Goal: Task Accomplishment & Management: Complete application form

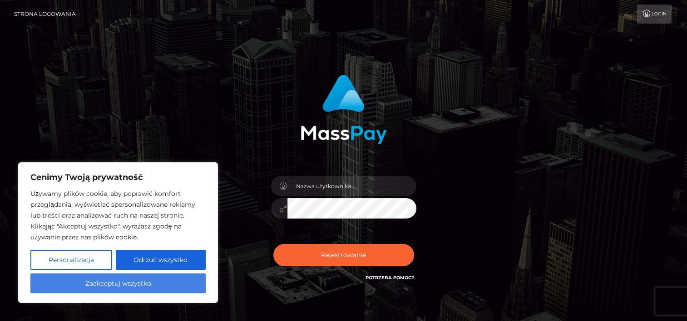
click at [103, 284] on button "Zaakceptuj wszystko" at bounding box center [117, 284] width 175 height 20
checkbox input "true"
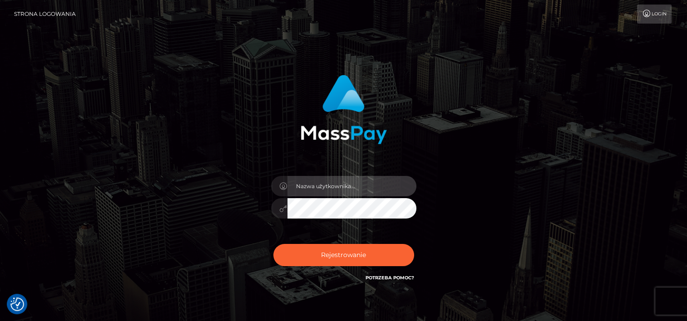
click at [339, 184] on input "text" at bounding box center [351, 186] width 129 height 20
type input "[EMAIL_ADDRESS][DOMAIN_NAME]"
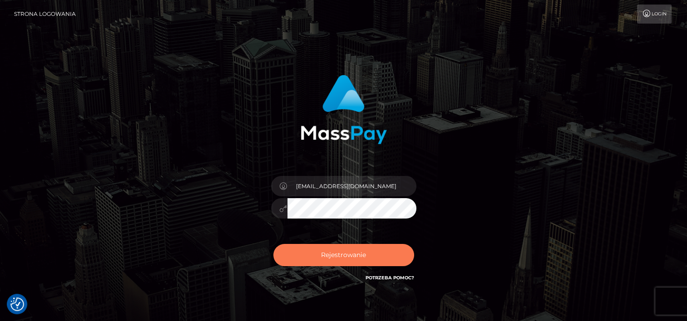
click at [326, 256] on button "Rejestrowanie" at bounding box center [343, 255] width 141 height 22
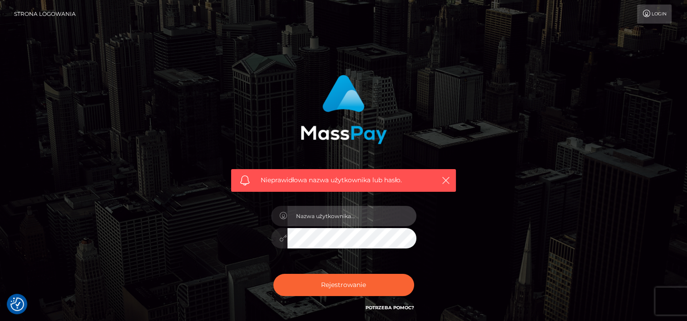
click at [379, 212] on input "text" at bounding box center [351, 216] width 129 height 20
type input "2006-09-05"
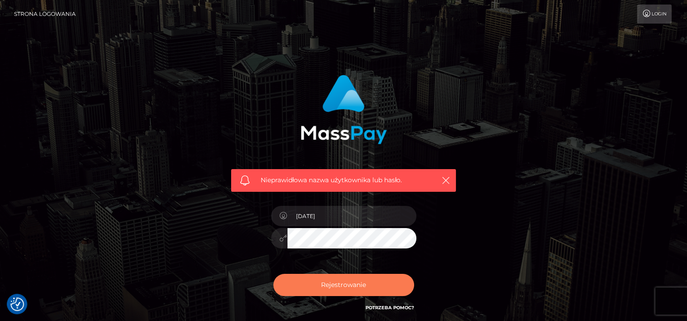
click at [348, 286] on button "Rejestrowanie" at bounding box center [343, 285] width 141 height 22
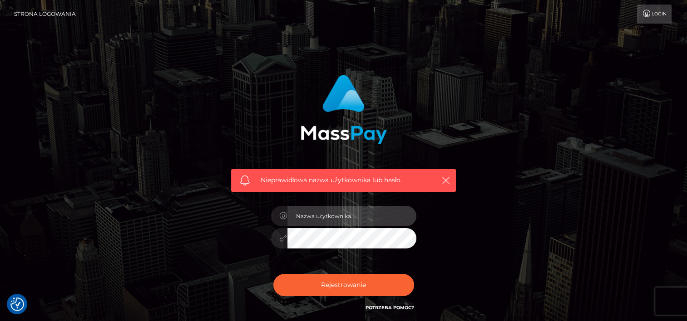
click at [361, 216] on input "text" at bounding box center [351, 216] width 129 height 20
type input "[EMAIL_ADDRESS][DOMAIN_NAME]"
drag, startPoint x: 365, startPoint y: 220, endPoint x: 256, endPoint y: 217, distance: 108.5
click at [256, 217] on div "Nieprawidłowa nazwa użytkownika lub hasło. majab2436@gmail.com" at bounding box center [343, 194] width 238 height 252
click at [256, 217] on div "Nieprawidłowa nazwa użytkownika lub hasło. Rejestrowanie" at bounding box center [343, 194] width 238 height 252
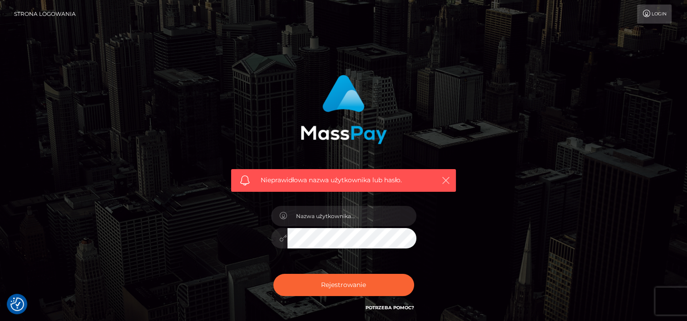
click at [450, 178] on button "button" at bounding box center [445, 180] width 11 height 11
click at [374, 213] on input "text" at bounding box center [351, 216] width 129 height 20
type input "[EMAIL_ADDRESS][DOMAIN_NAME]"
click at [649, 19] on link "Login" at bounding box center [654, 14] width 35 height 19
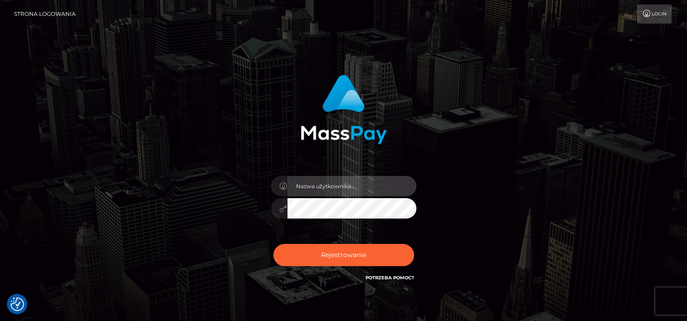
click at [347, 184] on input "text" at bounding box center [351, 186] width 129 height 20
type input "[EMAIL_ADDRESS][DOMAIN_NAME]"
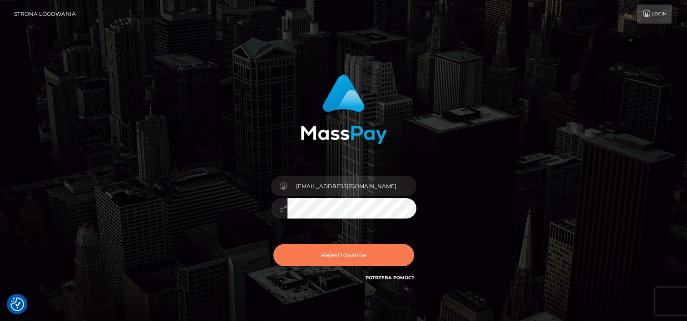
click at [317, 258] on button "Rejestrowanie" at bounding box center [343, 255] width 141 height 22
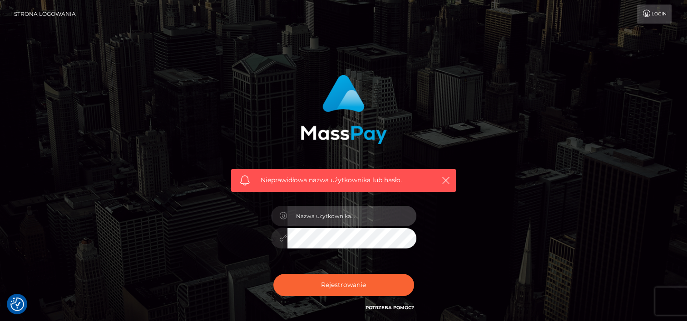
click at [299, 212] on input "text" at bounding box center [351, 216] width 129 height 20
type input "[EMAIL_ADDRESS][DOMAIN_NAME]"
click at [273, 274] on button "Rejestrowanie" at bounding box center [343, 285] width 141 height 22
checkbox input "true"
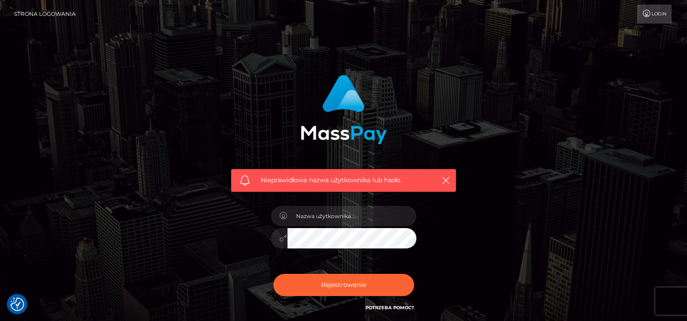
checkbox input "true"
click at [291, 217] on input "text" at bounding box center [351, 216] width 129 height 20
type input "[EMAIL_ADDRESS][DOMAIN_NAME]"
click at [277, 236] on div at bounding box center [343, 237] width 145 height 18
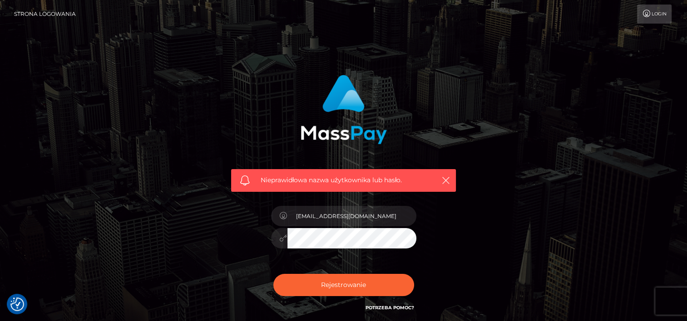
click at [273, 274] on button "Rejestrowanie" at bounding box center [343, 285] width 141 height 22
click at [356, 207] on input "text" at bounding box center [351, 216] width 129 height 20
type input "[EMAIL_ADDRESS][DOMAIN_NAME]"
click at [396, 308] on link "Potrzeba Pomoc?" at bounding box center [389, 308] width 49 height 6
click at [509, 254] on div "Nieprawidłowa nazwa użytkownika lub hasło. [EMAIL_ADDRESS][DOMAIN_NAME] Rejestr…" at bounding box center [344, 198] width 518 height 261
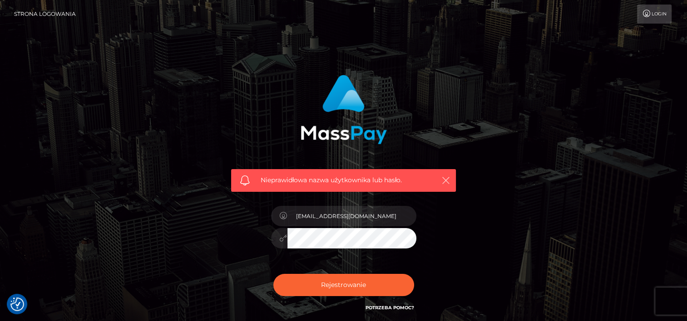
click at [449, 177] on icon "button" at bounding box center [445, 180] width 9 height 9
drag, startPoint x: 449, startPoint y: 177, endPoint x: 546, endPoint y: -38, distance: 235.7
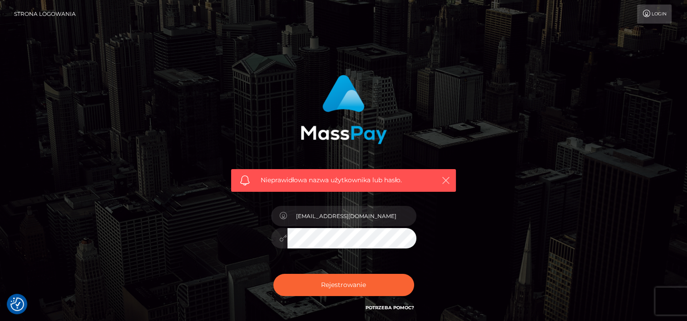
click at [546, 0] on html "We value your privacy We use cookies to enhance your browsing experience, serve…" at bounding box center [343, 198] width 687 height 397
